Goal: Transaction & Acquisition: Purchase product/service

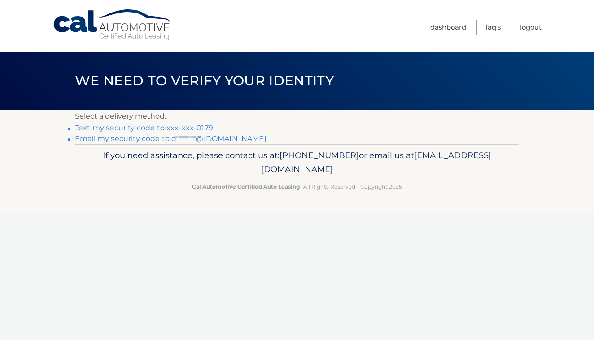
click at [154, 127] on link "Text my security code to xxx-xxx-0179" at bounding box center [144, 127] width 138 height 9
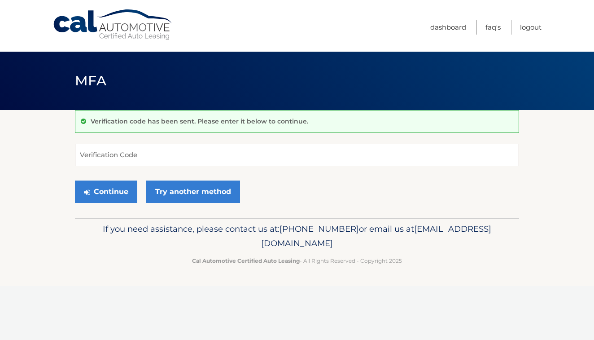
click at [100, 154] on input "Verification Code" at bounding box center [297, 155] width 444 height 22
type input "736000"
click at [94, 193] on button "Continue" at bounding box center [106, 191] width 62 height 22
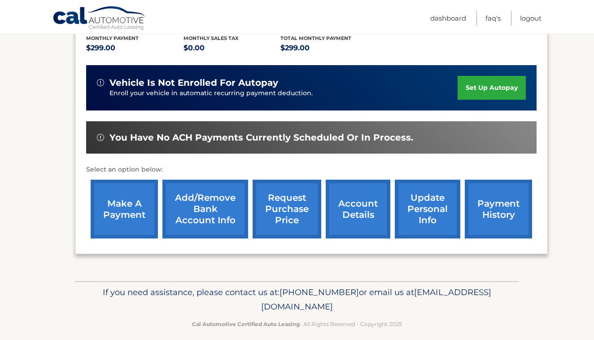
scroll to position [199, 0]
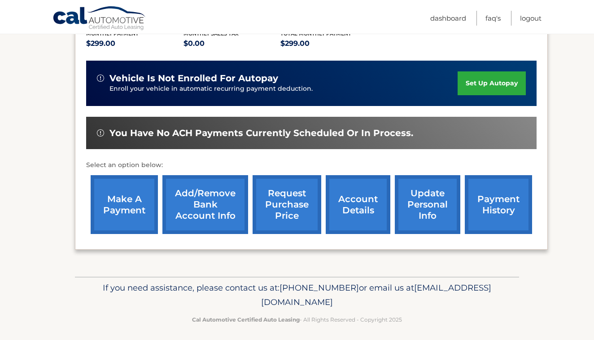
click at [122, 209] on link "make a payment" at bounding box center [124, 204] width 67 height 59
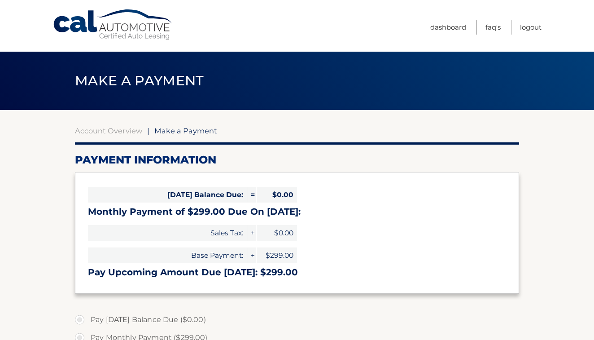
select select "NzNkOTM4ZjItOWU4Ni00ZGE2LTlmZGQtNGJiOTgwZDRiNjgx"
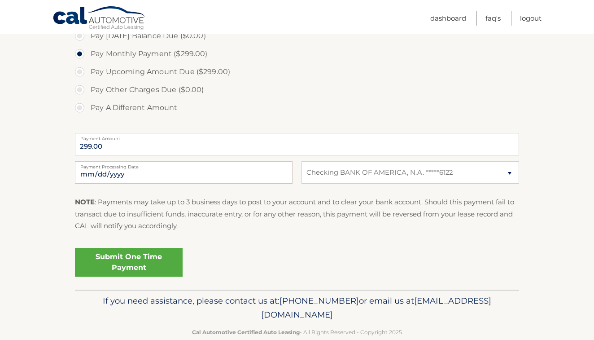
scroll to position [298, 0]
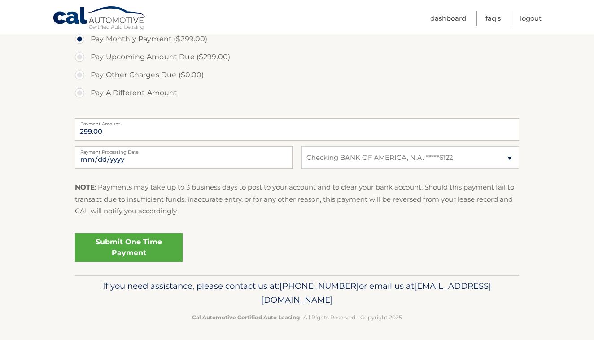
click at [124, 251] on link "Submit One Time Payment" at bounding box center [129, 247] width 108 height 29
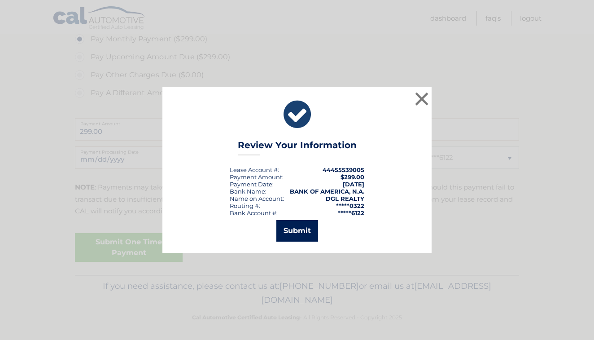
click at [290, 233] on button "Submit" at bounding box center [297, 231] width 42 height 22
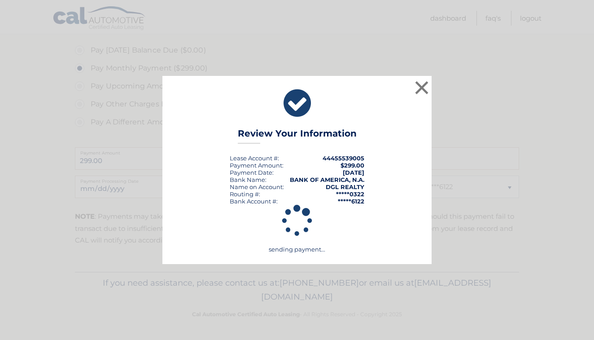
scroll to position [267, 0]
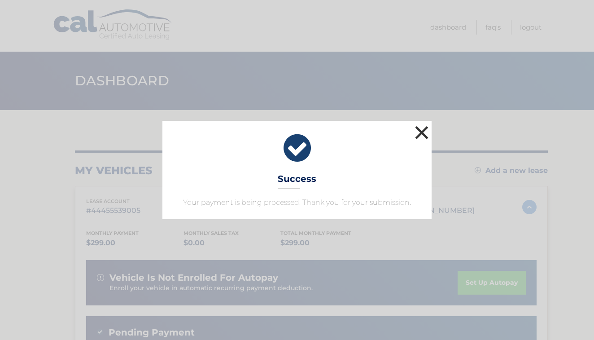
click at [423, 134] on button "×" at bounding box center [422, 132] width 18 height 18
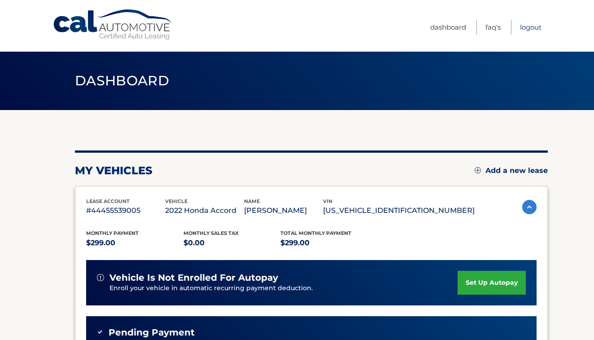
click at [534, 27] on link "Logout" at bounding box center [531, 27] width 22 height 15
